Goal: Check status

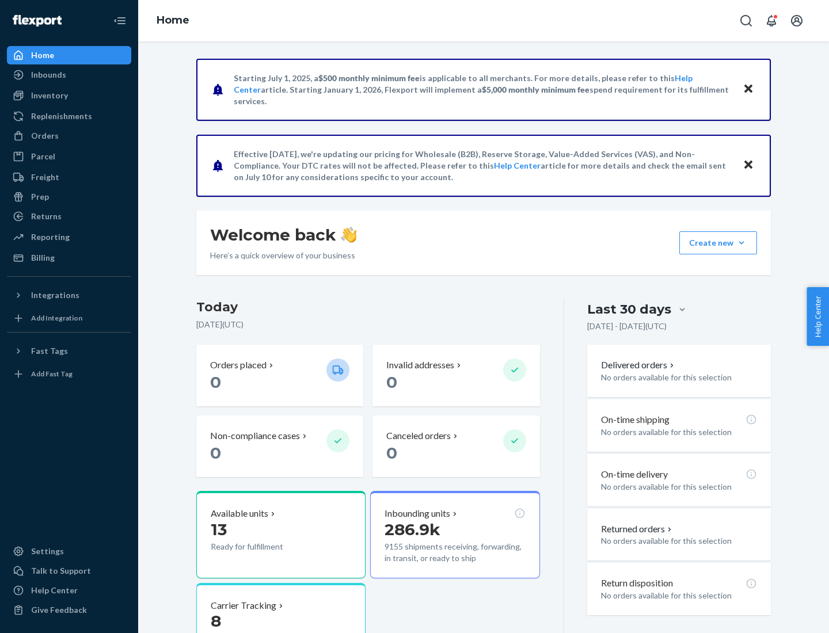
click at [741, 243] on button "Create new Create new inbound Create new order Create new product" at bounding box center [718, 242] width 78 height 23
click at [48, 75] on div "Inbounds" at bounding box center [48, 75] width 35 height 12
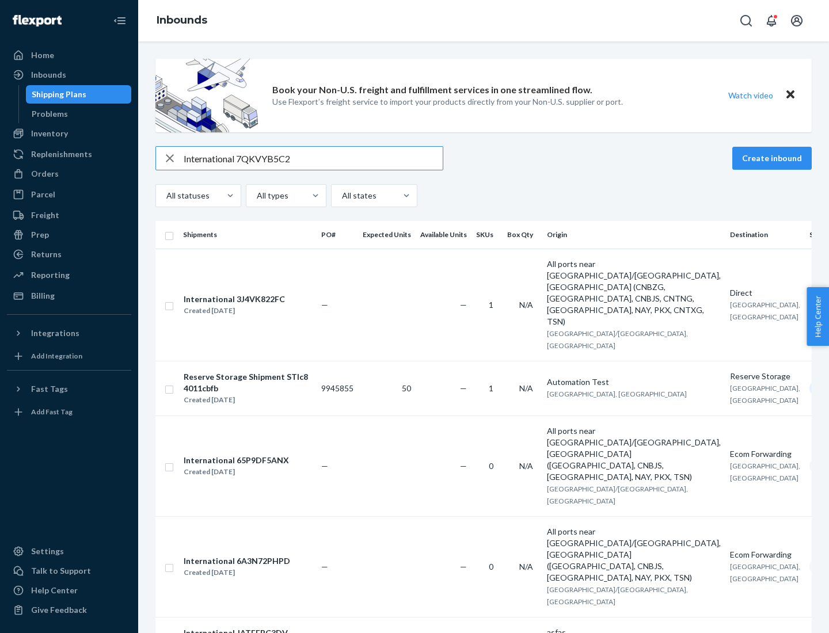
type input "International 7QKVYB5C29"
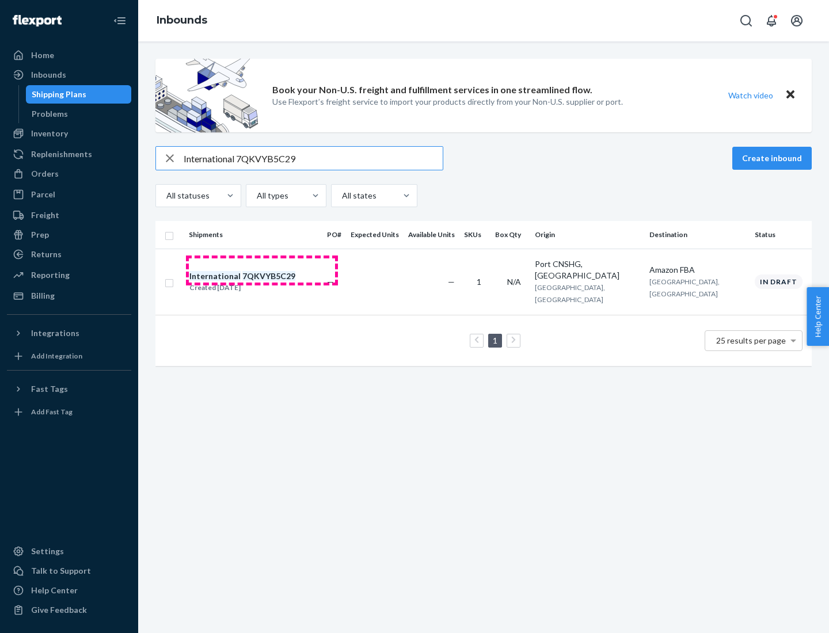
click at [262, 282] on div "Created [DATE]" at bounding box center [242, 288] width 106 height 12
